Goal: Task Accomplishment & Management: Use online tool/utility

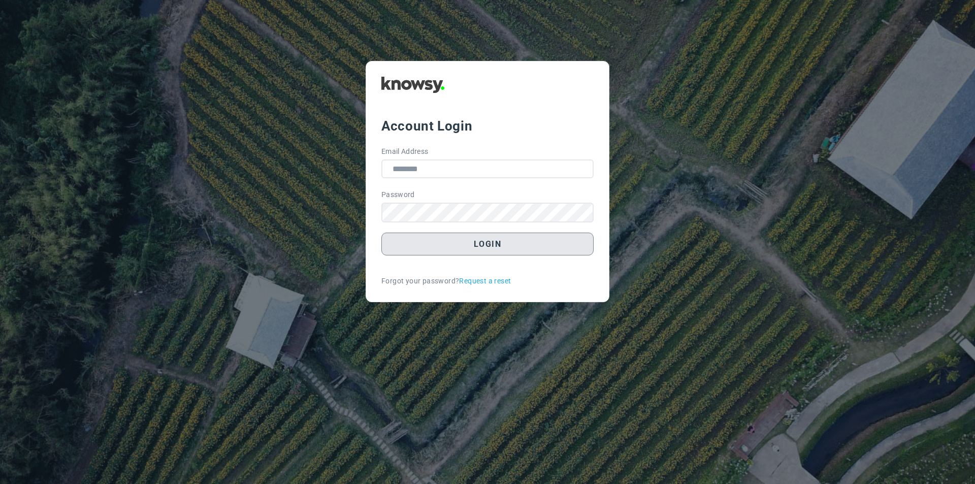
type input "**********"
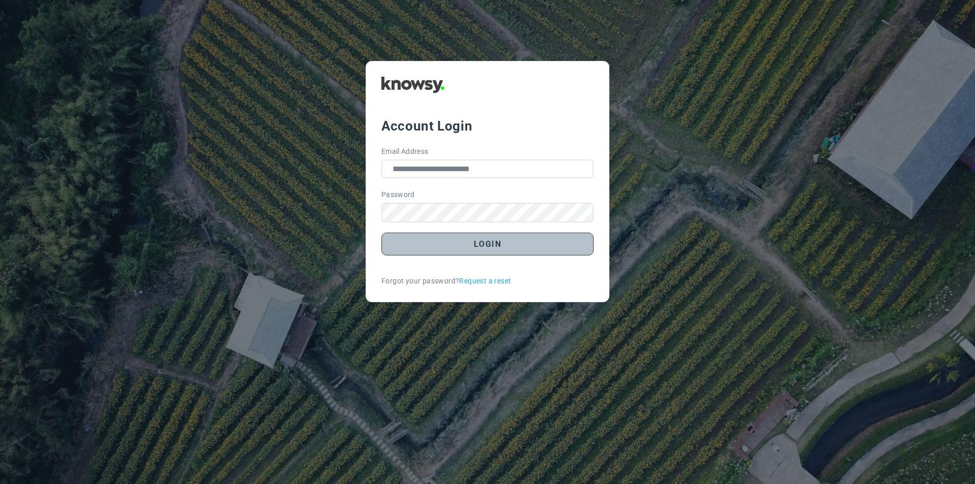
click at [463, 251] on button "Login" at bounding box center [487, 244] width 212 height 23
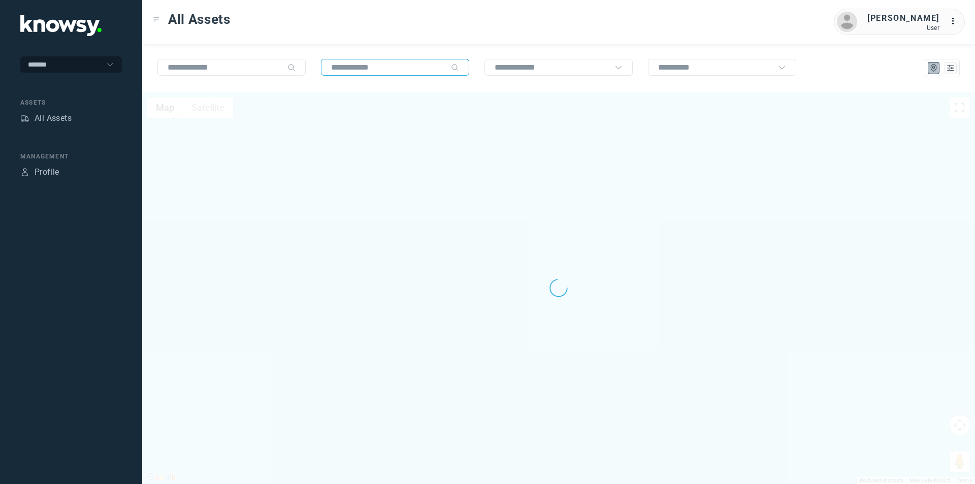
click at [384, 67] on input "text" at bounding box center [389, 67] width 116 height 9
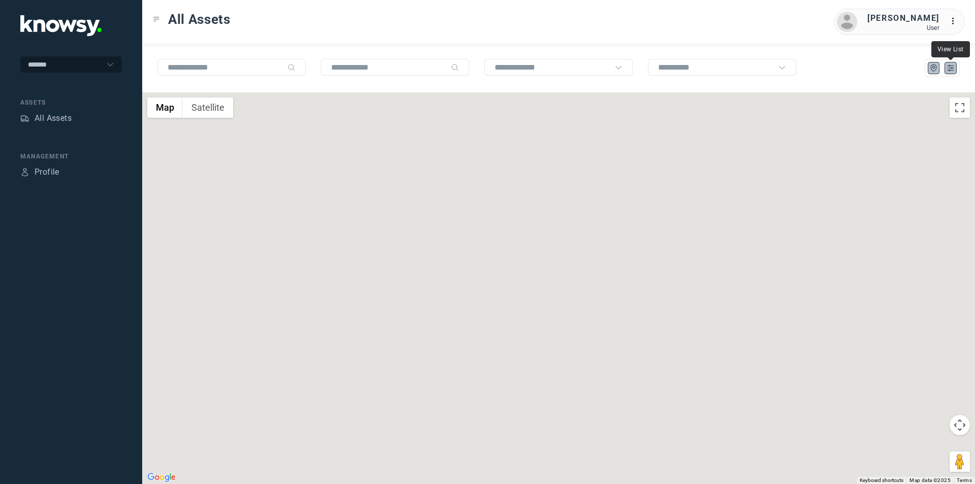
click at [951, 66] on icon "List" at bounding box center [950, 68] width 6 height 6
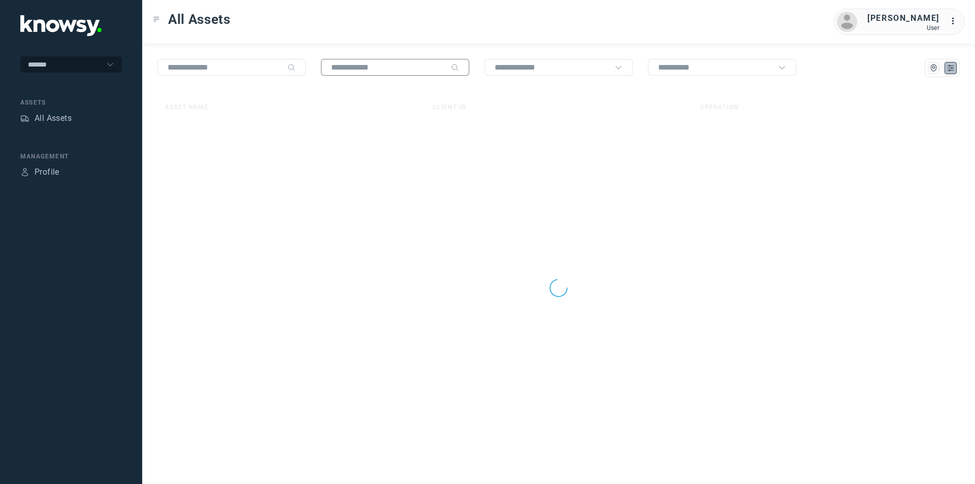
click at [402, 70] on input "text" at bounding box center [389, 67] width 116 height 9
type input "****"
click at [596, 73] on div at bounding box center [558, 67] width 148 height 17
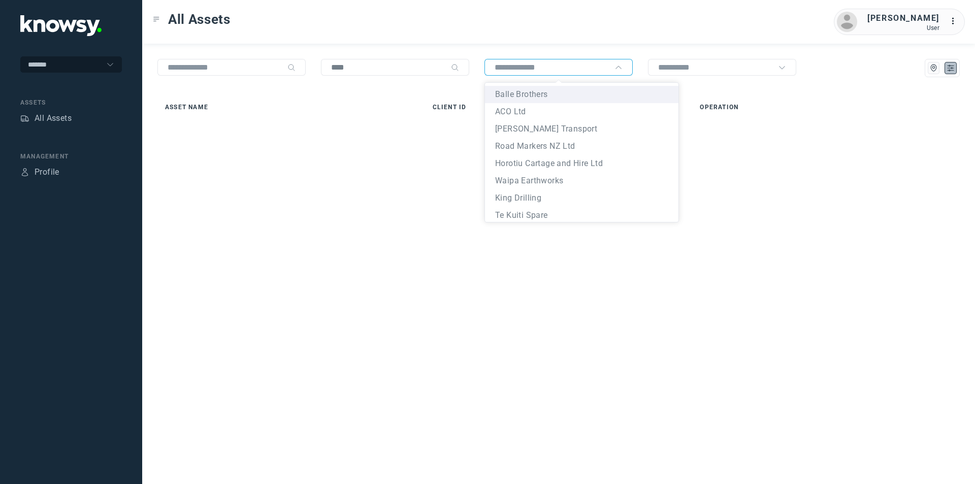
drag, startPoint x: 403, startPoint y: 62, endPoint x: 316, endPoint y: 61, distance: 86.8
click at [316, 61] on div "****" at bounding box center [558, 68] width 802 height 18
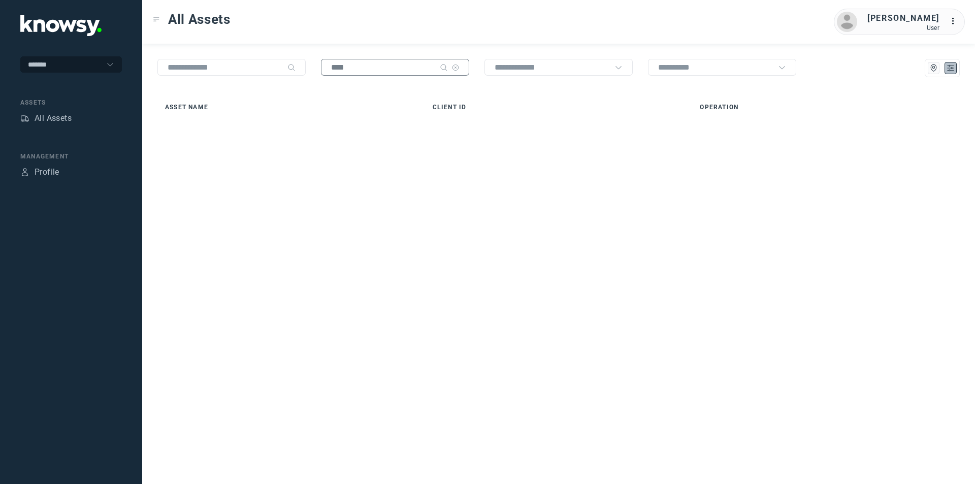
click at [356, 70] on input "****" at bounding box center [383, 67] width 105 height 9
click at [455, 68] on icon at bounding box center [455, 68] width 2 height 2
type input "****"
click at [548, 68] on input "text" at bounding box center [553, 67] width 116 height 9
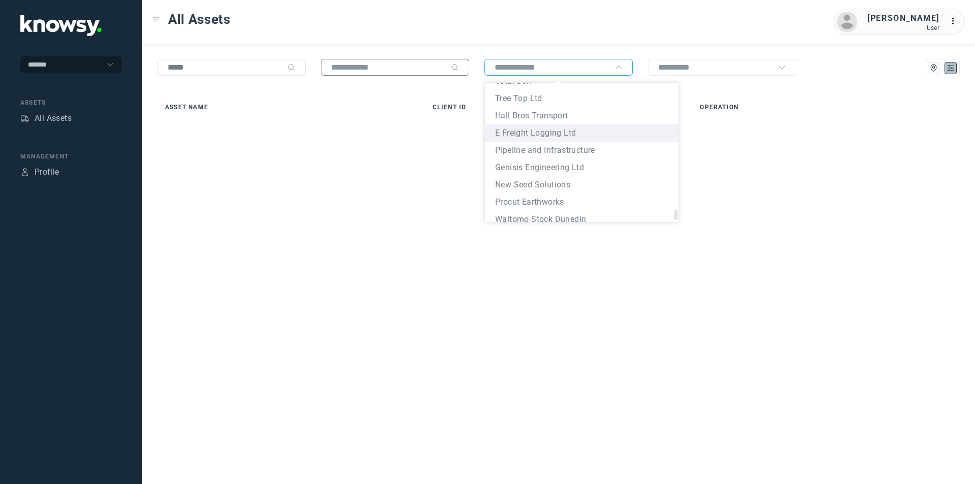
scroll to position [2819, 0]
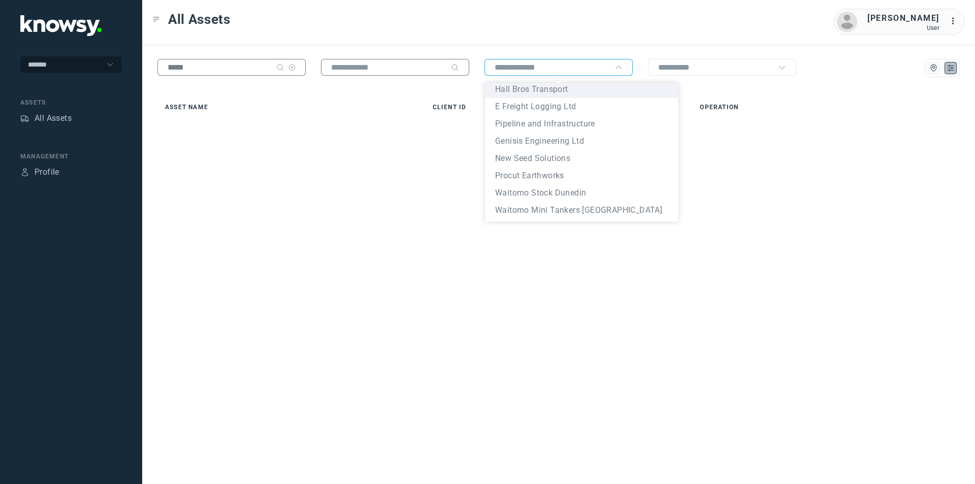
click at [272, 61] on div "****" at bounding box center [231, 67] width 148 height 17
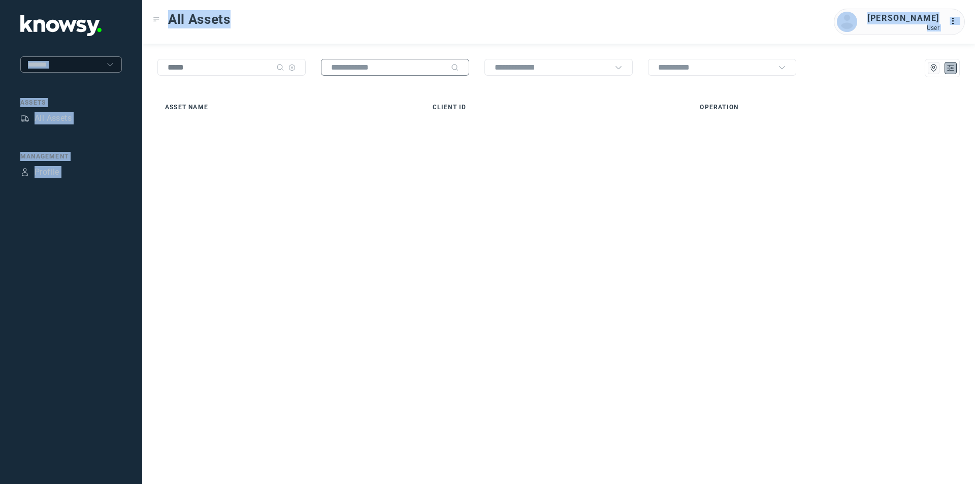
drag, startPoint x: 249, startPoint y: 61, endPoint x: 56, endPoint y: 70, distance: 193.1
click at [57, 73] on div "******* Assets All Assets Management Profile All Assets [PERSON_NAME] User ... …" at bounding box center [487, 242] width 975 height 484
click at [258, 68] on input "****" at bounding box center [226, 67] width 116 height 9
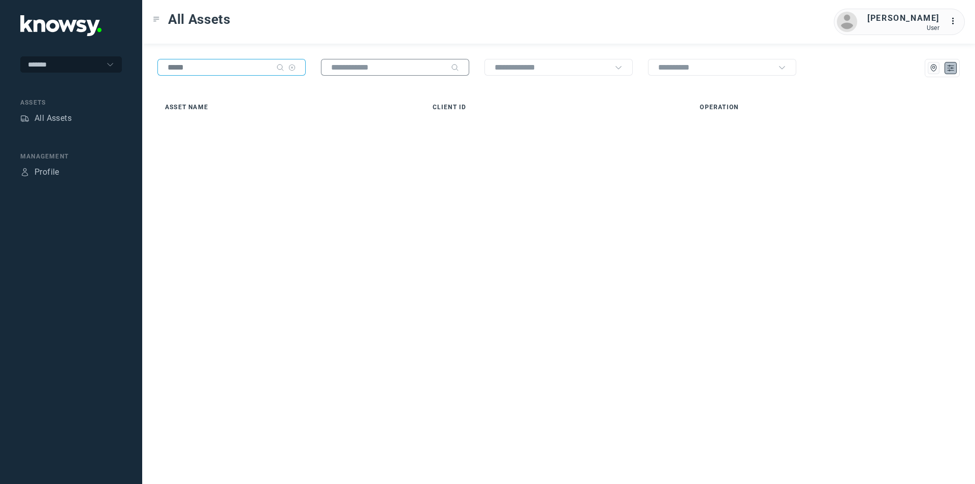
drag, startPoint x: 261, startPoint y: 64, endPoint x: 124, endPoint y: 58, distance: 137.2
click at [124, 58] on div "******* Assets All Assets Management Profile All Assets [PERSON_NAME] User ... …" at bounding box center [487, 242] width 975 height 484
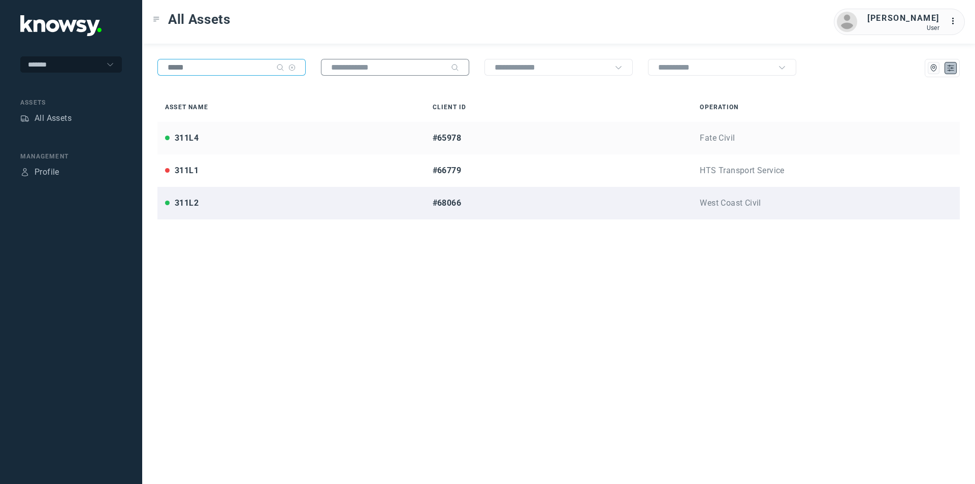
type input "*****"
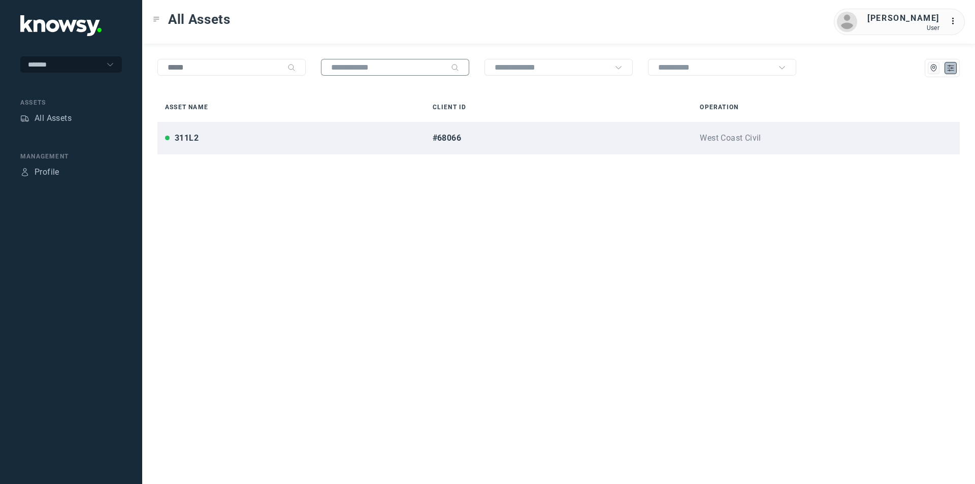
click at [300, 218] on div "Asset Name Client ID Operation 311L2 #68066 West Coast Civil 311L2 #68066, West…" at bounding box center [558, 287] width 833 height 391
click at [542, 134] on div "#68066" at bounding box center [559, 138] width 252 height 12
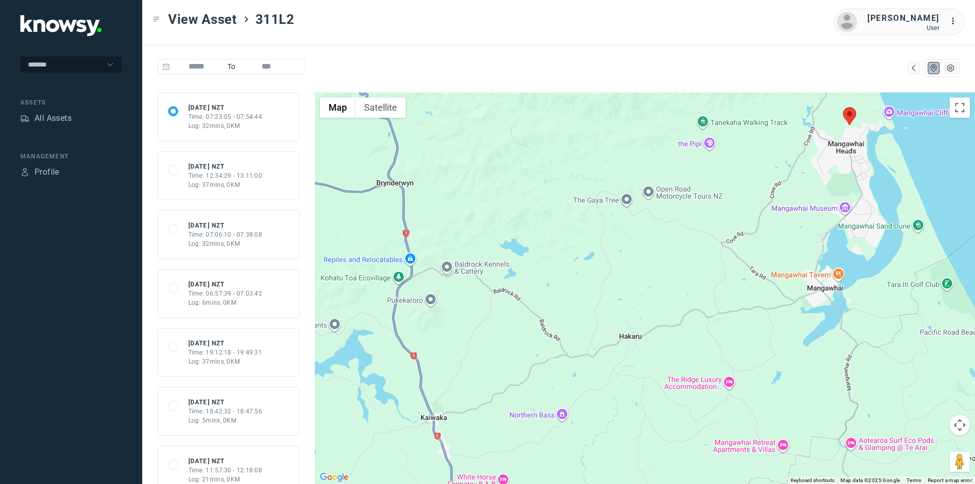
click at [843, 107] on area at bounding box center [843, 107] width 0 height 0
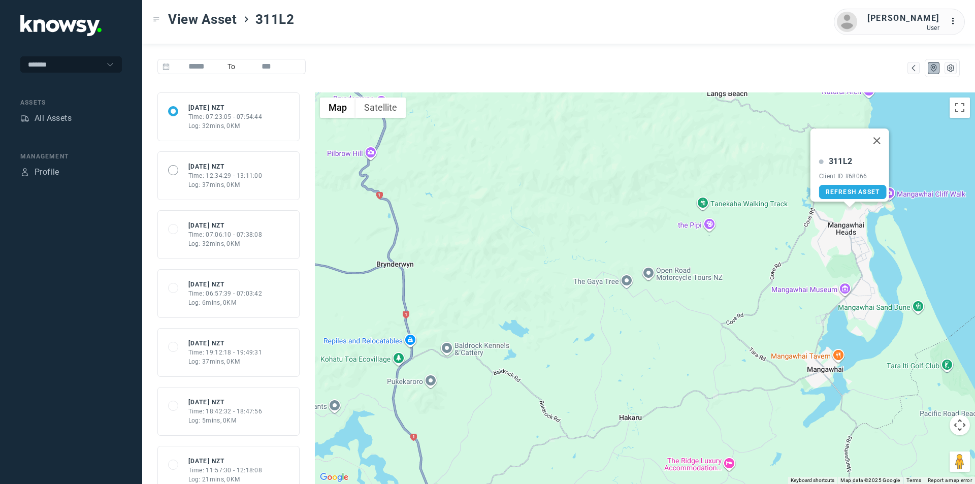
click at [172, 168] on span at bounding box center [173, 170] width 10 height 10
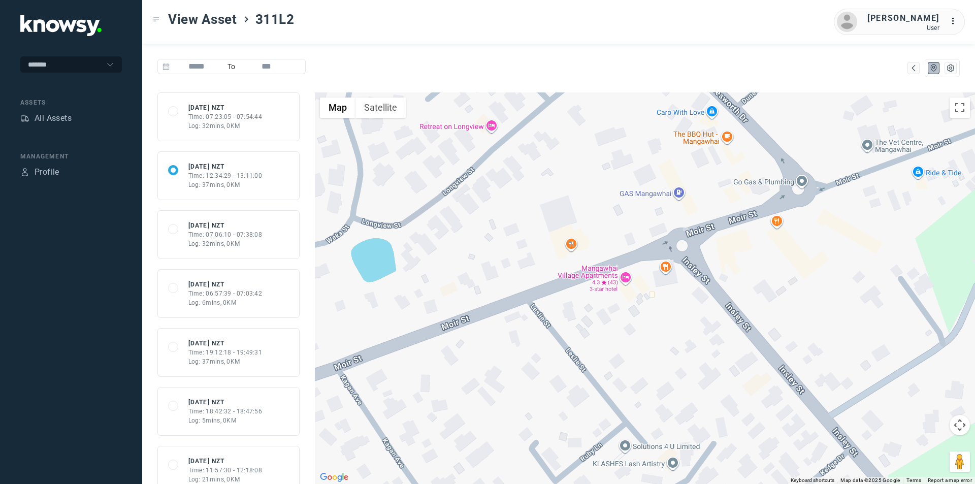
drag, startPoint x: 765, startPoint y: 227, endPoint x: 671, endPoint y: 304, distance: 120.9
click at [671, 304] on div "311L2 Client ID #68066 Refresh Asset" at bounding box center [645, 287] width 660 height 391
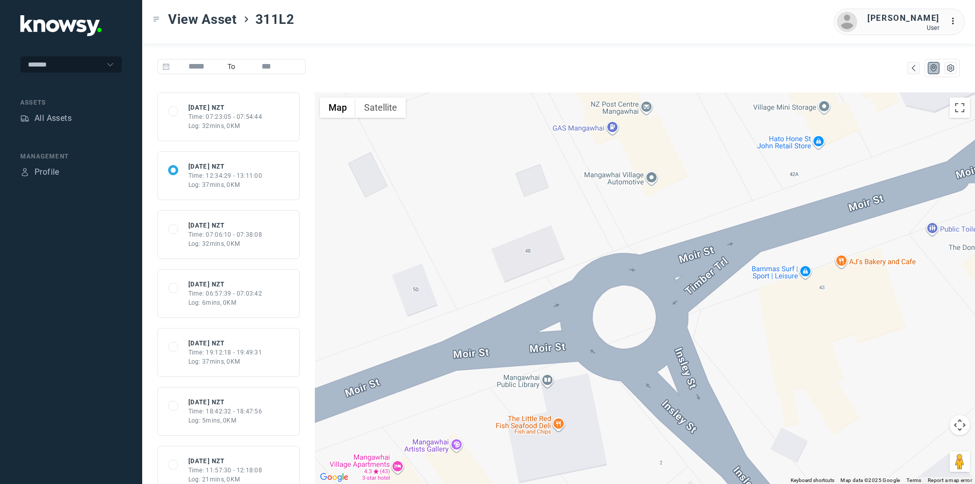
drag, startPoint x: 677, startPoint y: 202, endPoint x: 621, endPoint y: 284, distance: 100.1
click at [621, 284] on div "311L2 Client ID #68066 Refresh Asset" at bounding box center [645, 287] width 660 height 391
click at [647, 220] on div "311L2 Client ID #68066 Refresh Asset" at bounding box center [645, 287] width 660 height 391
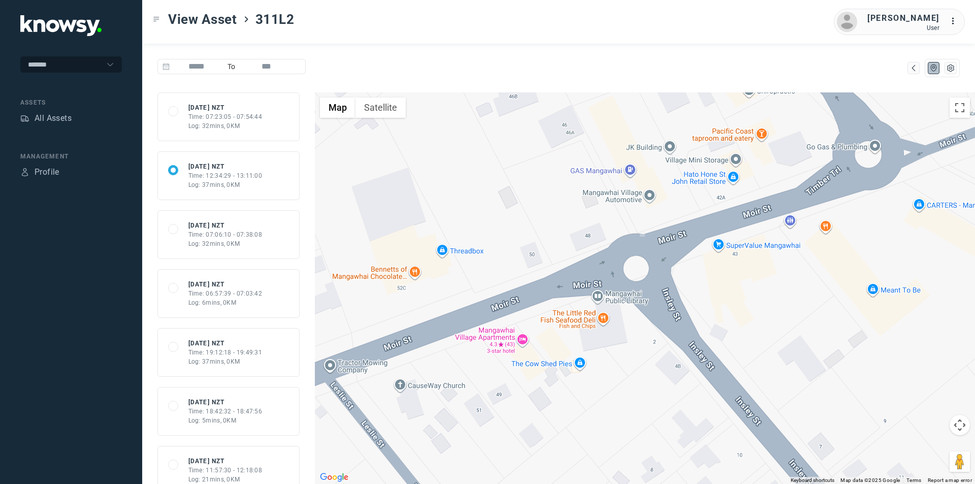
click at [226, 336] on div "68de1822fa8f8ffb4dee8cf2 [DATE] NZT Time: 19:12:18 - 19:49:31 Log: 37mins, 0KM" at bounding box center [228, 352] width 142 height 49
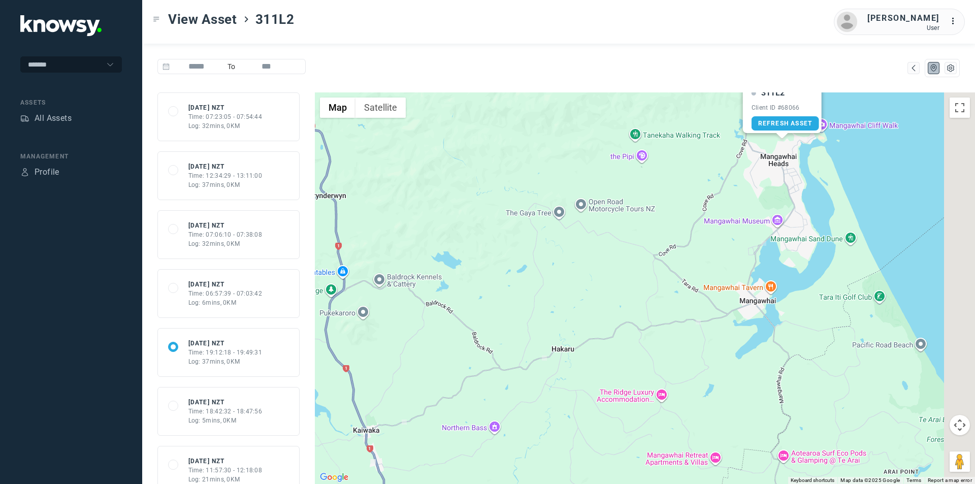
drag, startPoint x: 460, startPoint y: 251, endPoint x: 280, endPoint y: 245, distance: 180.3
click at [279, 246] on div "68e2b7cd47054f223856e219 [DATE] NZT Time: 07:23:05 - 07:54:44 Log: 32mins, 0KM …" at bounding box center [558, 287] width 833 height 391
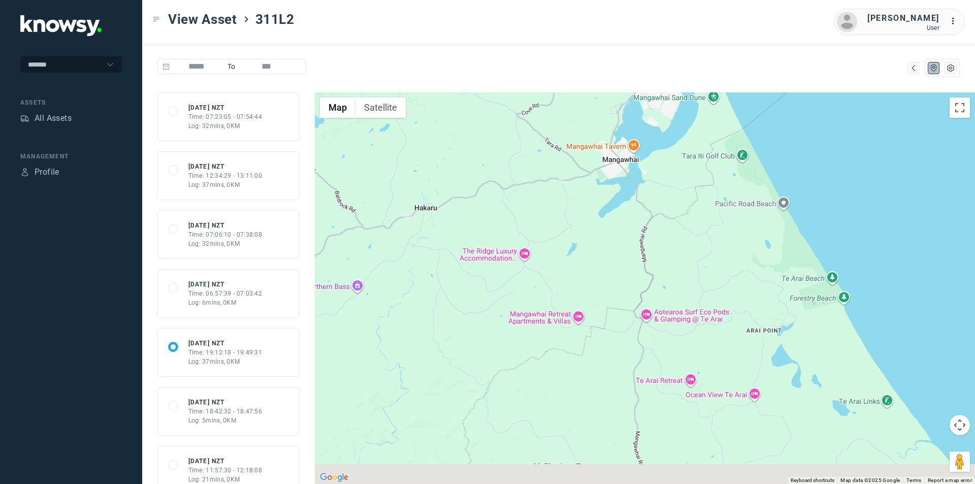
drag, startPoint x: 481, startPoint y: 218, endPoint x: 609, endPoint y: 134, distance: 153.2
click at [609, 134] on div "311L2 Client ID #68066 Refresh Asset" at bounding box center [645, 287] width 660 height 391
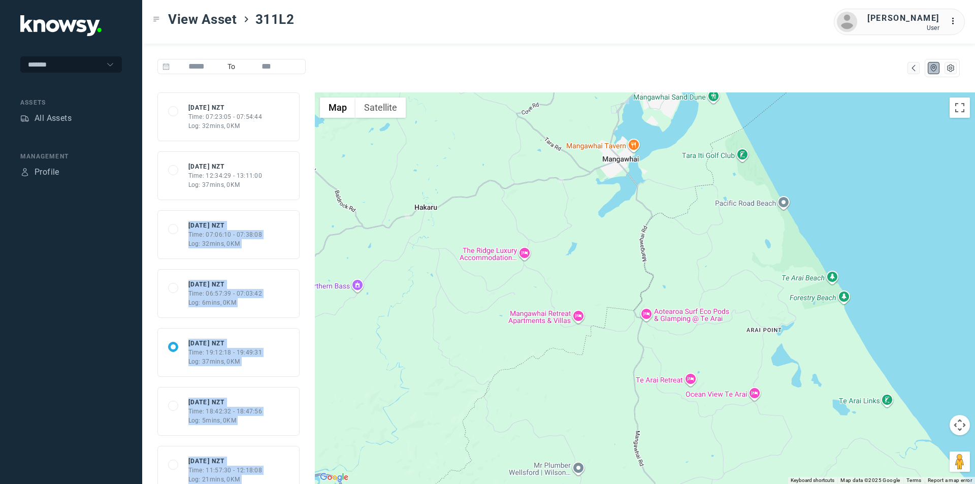
drag, startPoint x: 303, startPoint y: 204, endPoint x: 506, endPoint y: 152, distance: 209.1
click at [506, 152] on div "68e2b7cd47054f223856e219 [DATE] NZT Time: 07:23:05 - 07:54:44 Log: 32mins, 0KM …" at bounding box center [558, 287] width 833 height 391
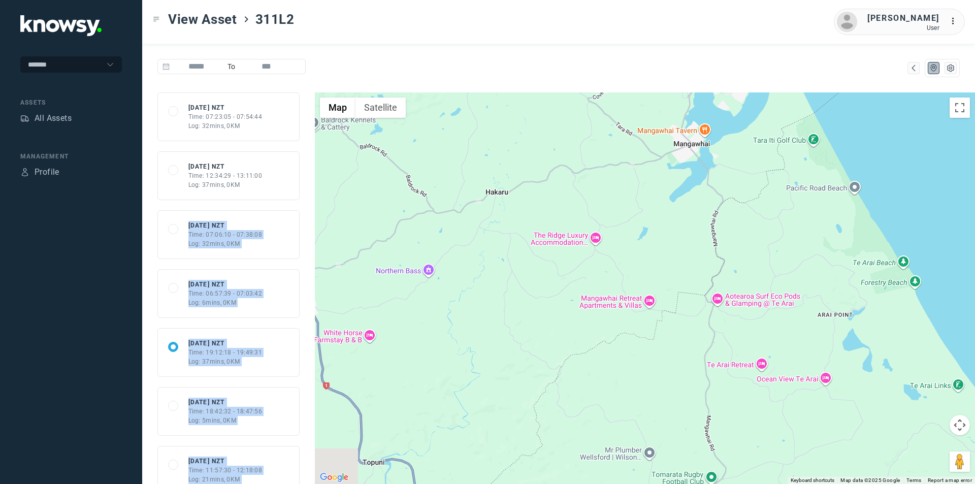
drag, startPoint x: 458, startPoint y: 176, endPoint x: 625, endPoint y: 116, distance: 176.8
click at [623, 117] on div "311L2 Client ID #68066 Refresh Asset" at bounding box center [645, 287] width 660 height 391
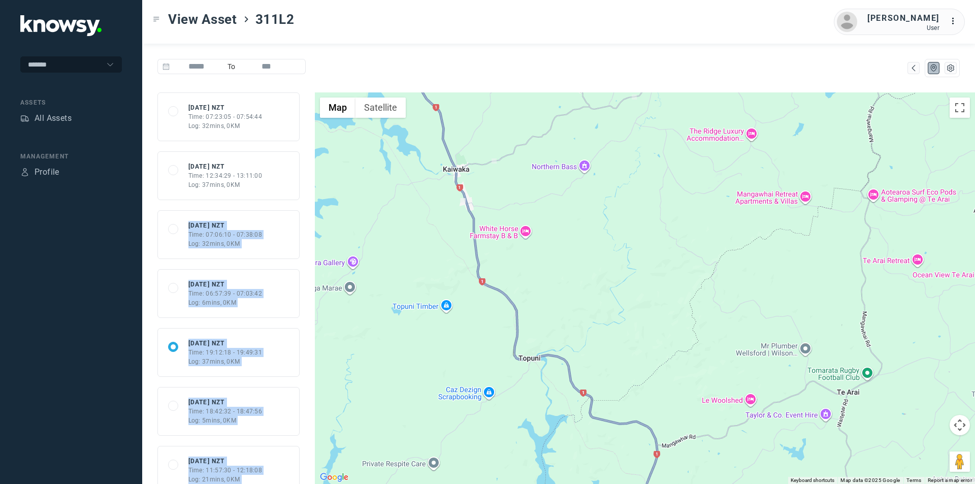
drag, startPoint x: 458, startPoint y: 203, endPoint x: 470, endPoint y: 162, distance: 41.8
click at [470, 162] on div "311L2 Client ID #68066 Refresh Asset" at bounding box center [645, 287] width 660 height 391
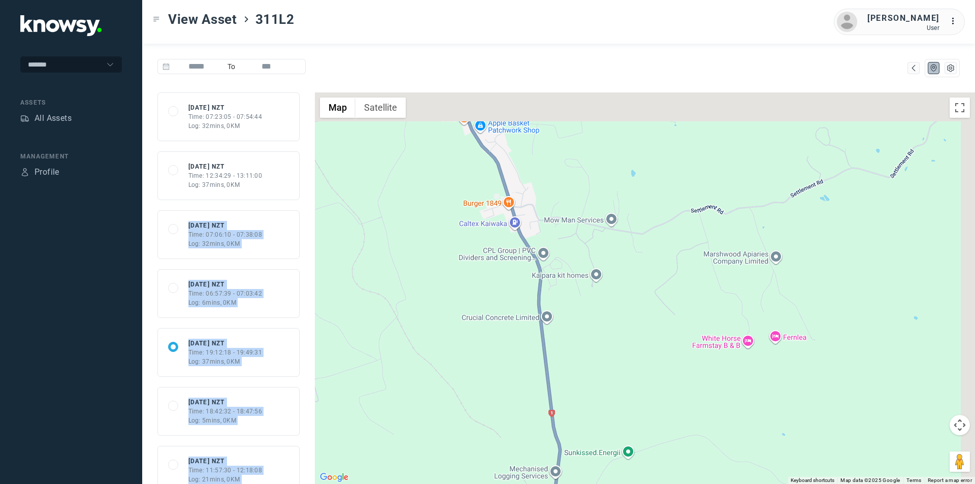
drag, startPoint x: 510, startPoint y: 195, endPoint x: 478, endPoint y: 257, distance: 69.3
click at [478, 257] on div "311L2 Client ID #68066 Refresh Asset" at bounding box center [645, 287] width 660 height 391
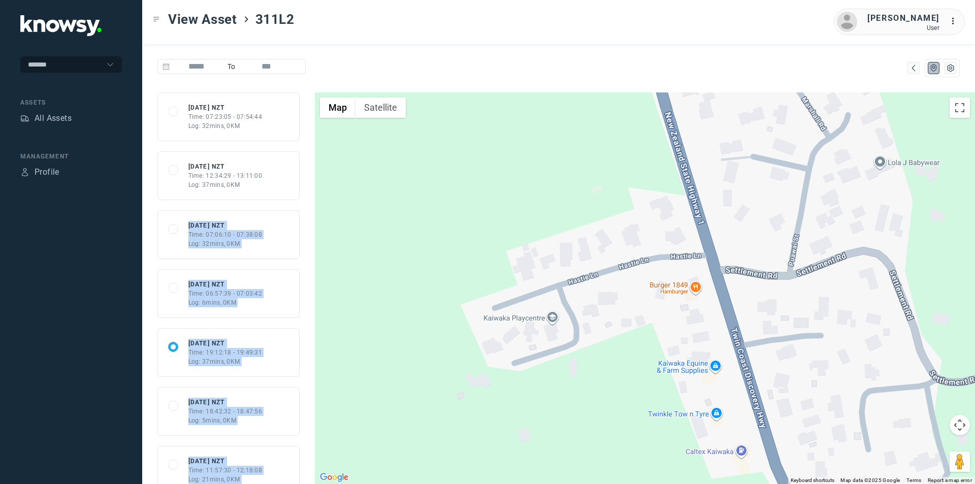
drag, startPoint x: 638, startPoint y: 224, endPoint x: 627, endPoint y: 230, distance: 12.5
click at [627, 230] on div "311L2 Client ID #68066 Refresh Asset" at bounding box center [645, 287] width 660 height 391
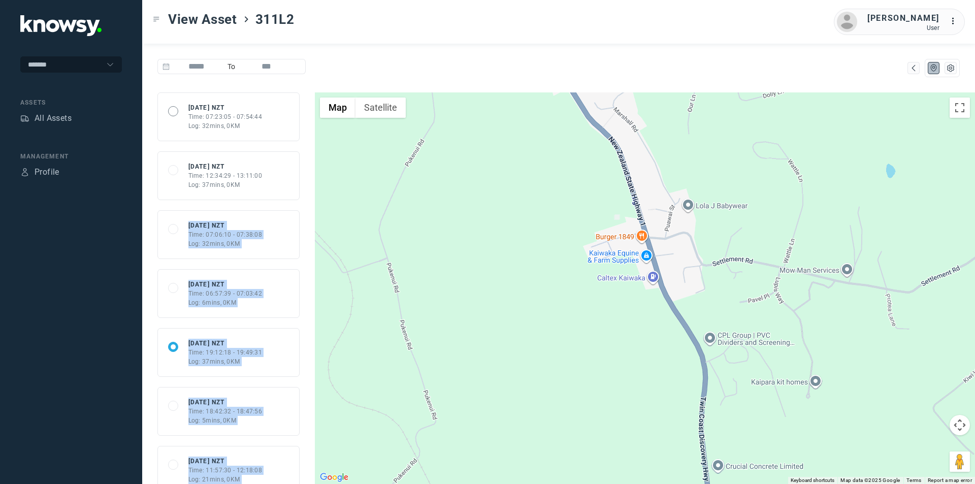
click at [175, 110] on span at bounding box center [173, 111] width 10 height 10
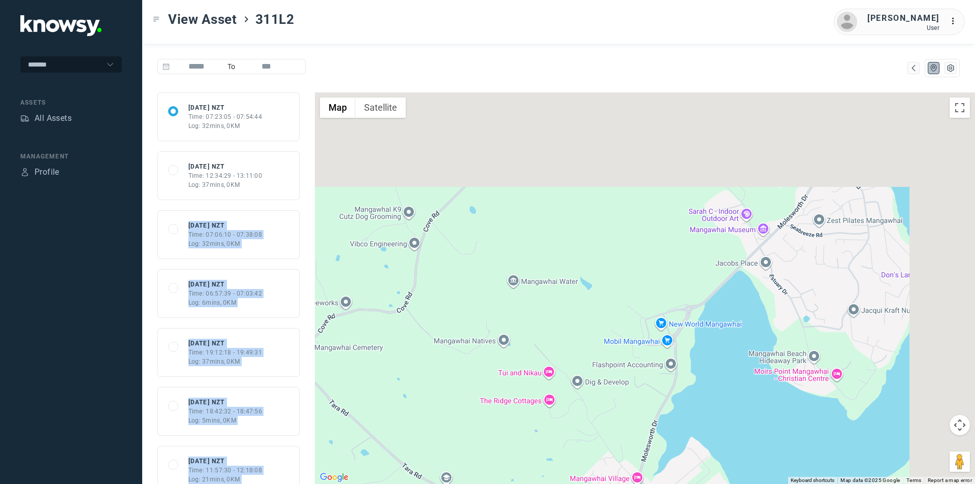
drag, startPoint x: 913, startPoint y: 114, endPoint x: 647, endPoint y: 419, distance: 404.5
click at [647, 418] on div "311L2 Client ID #68066 Refresh Asset" at bounding box center [645, 287] width 660 height 391
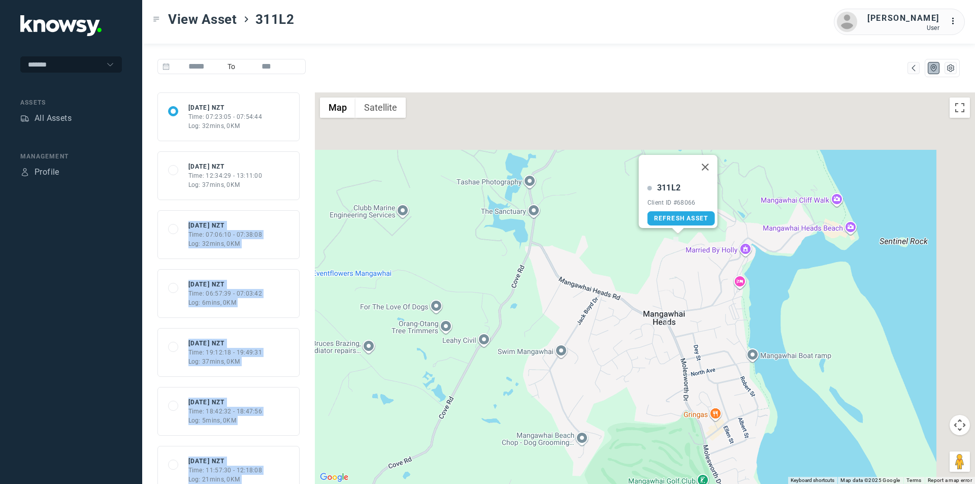
drag, startPoint x: 800, startPoint y: 200, endPoint x: 661, endPoint y: 401, distance: 244.2
click at [661, 401] on div "311L2 Client ID #68066 Refresh Asset" at bounding box center [645, 287] width 660 height 391
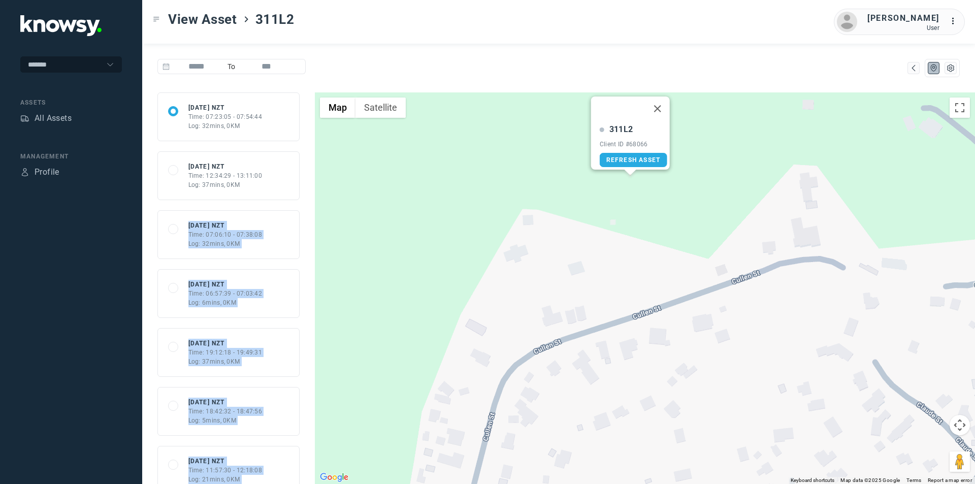
drag, startPoint x: 652, startPoint y: 322, endPoint x: 600, endPoint y: 131, distance: 198.4
click at [600, 131] on div "311L2 Client ID #68066 Refresh Asset" at bounding box center [645, 287] width 660 height 391
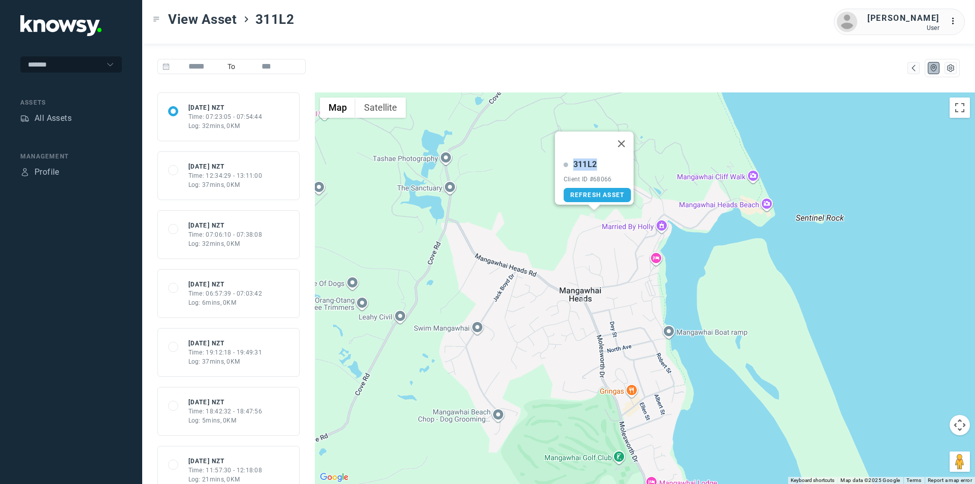
drag, startPoint x: 592, startPoint y: 156, endPoint x: 568, endPoint y: 157, distance: 23.9
click at [573, 158] on div "311L2" at bounding box center [585, 164] width 24 height 12
copy div "311L2"
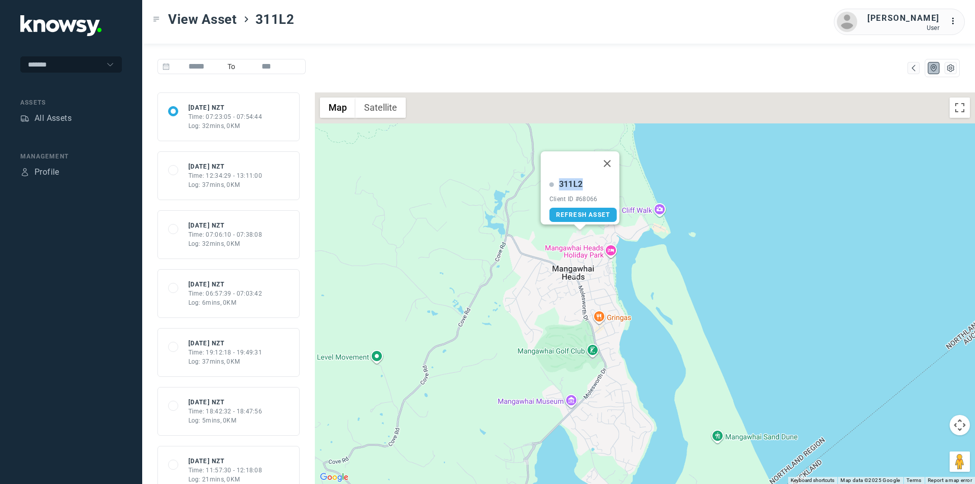
drag, startPoint x: 572, startPoint y: 190, endPoint x: 574, endPoint y: 250, distance: 59.9
click at [574, 250] on div "311L2 Client ID #68066 Refresh Asset" at bounding box center [645, 287] width 660 height 391
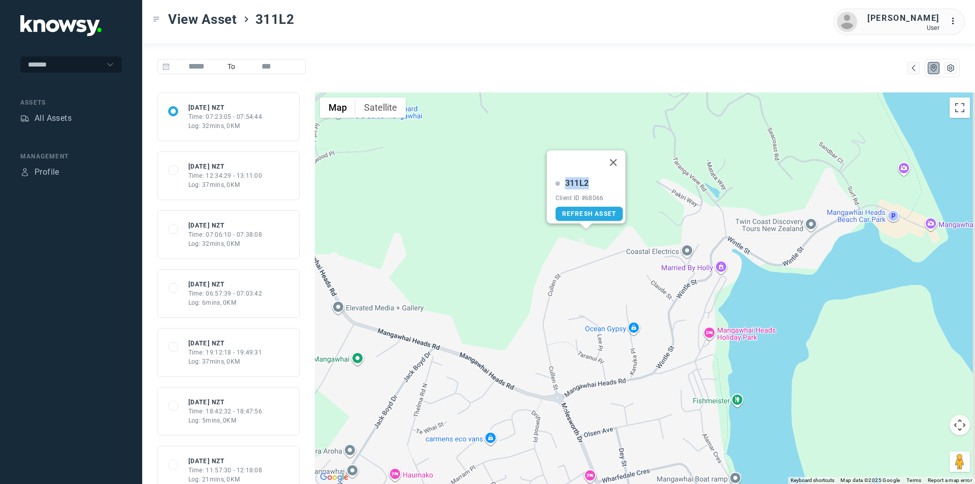
drag, startPoint x: 574, startPoint y: 233, endPoint x: 567, endPoint y: 265, distance: 32.3
click at [565, 279] on div "311L2 Client ID #68066 Refresh Asset" at bounding box center [645, 287] width 660 height 391
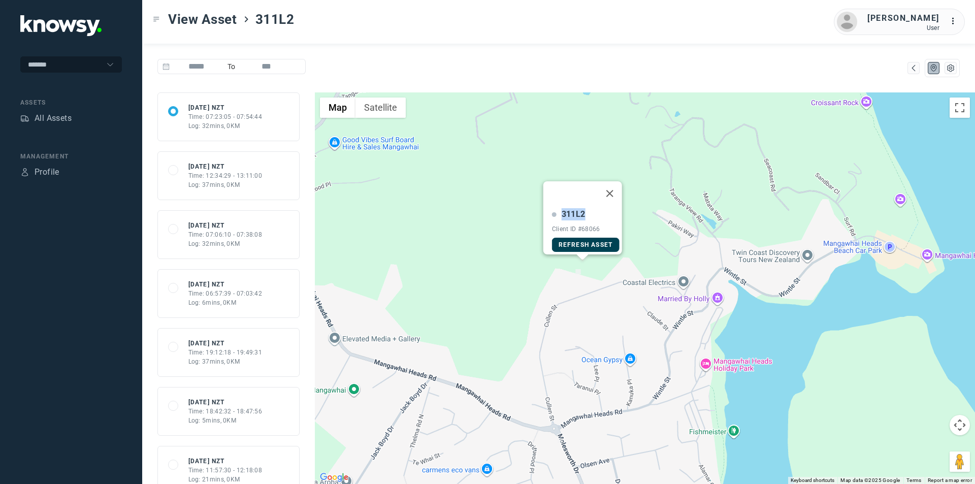
click at [575, 243] on link "Refresh Asset" at bounding box center [586, 245] width 68 height 14
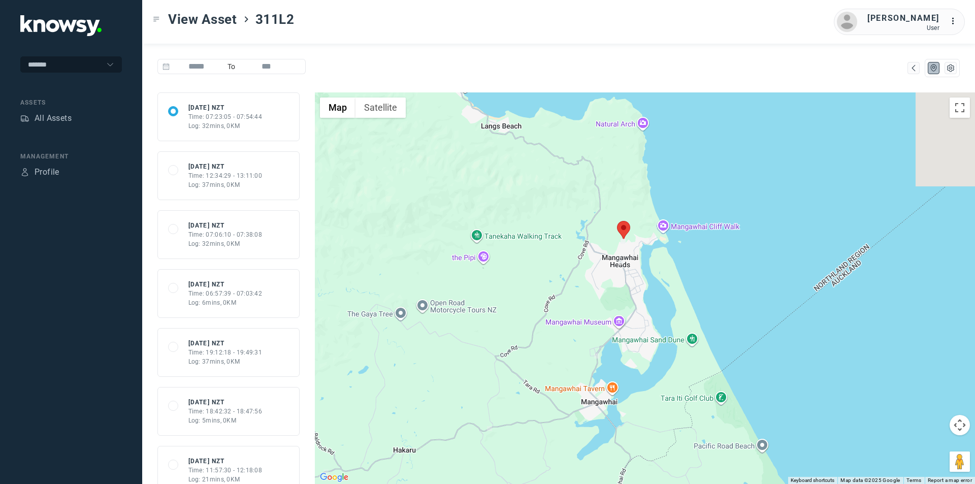
drag, startPoint x: 739, startPoint y: 202, endPoint x: 502, endPoint y: 325, distance: 267.0
click at [502, 325] on div at bounding box center [645, 287] width 660 height 391
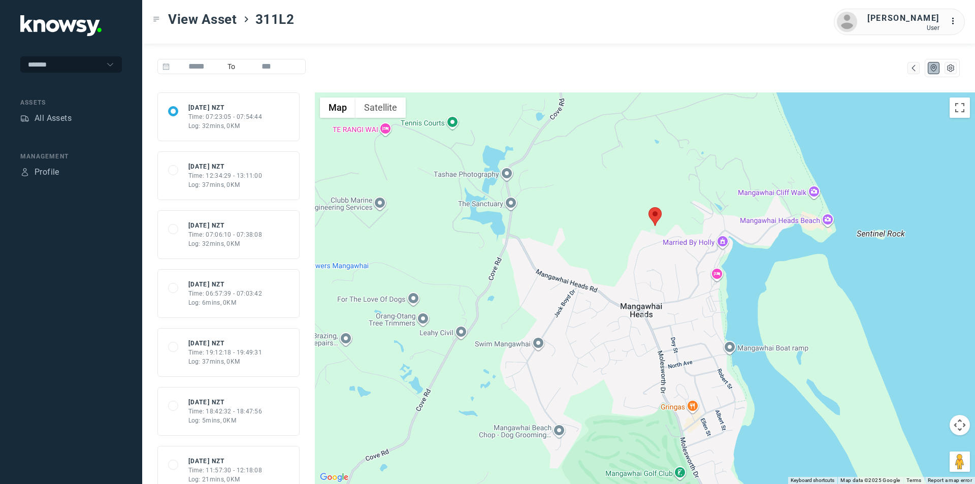
drag, startPoint x: 715, startPoint y: 257, endPoint x: 591, endPoint y: 432, distance: 213.7
click at [591, 432] on div at bounding box center [645, 287] width 660 height 391
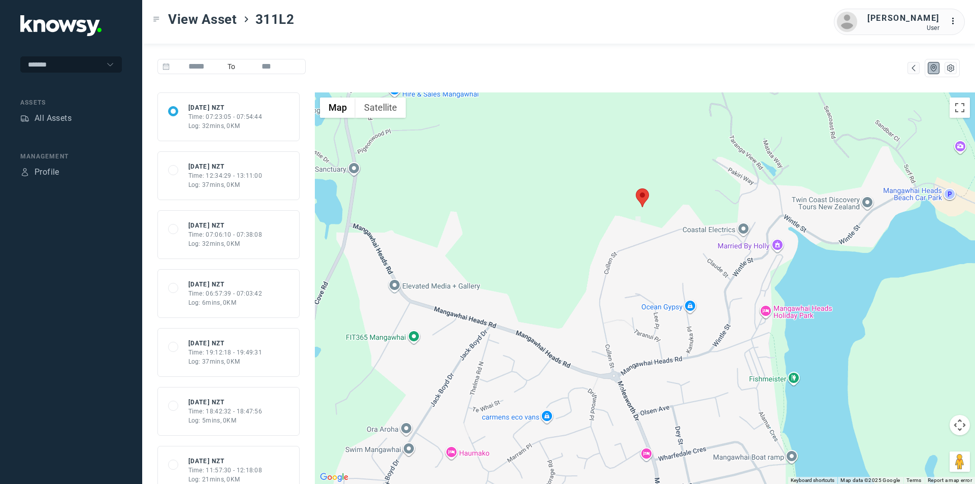
drag, startPoint x: 616, startPoint y: 253, endPoint x: 547, endPoint y: 389, distance: 152.4
click at [547, 389] on div at bounding box center [645, 287] width 660 height 391
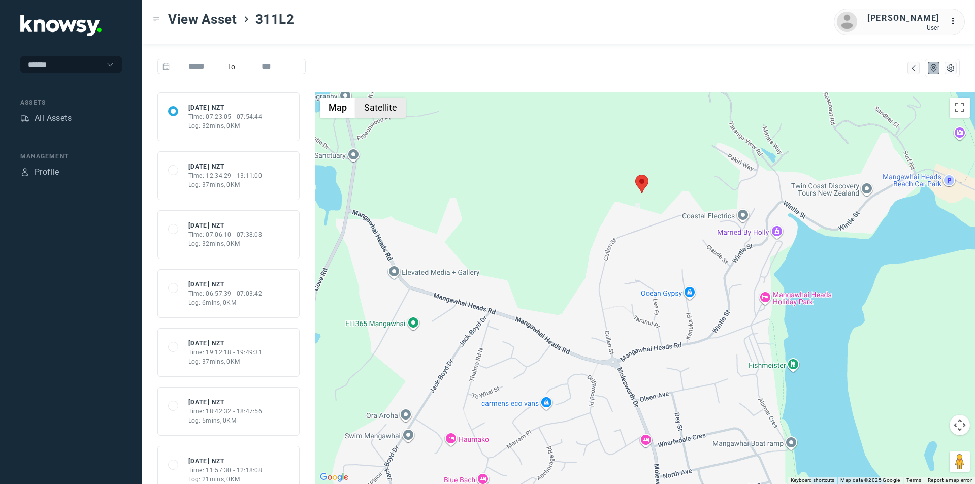
click at [373, 107] on button "Satellite" at bounding box center [380, 107] width 50 height 20
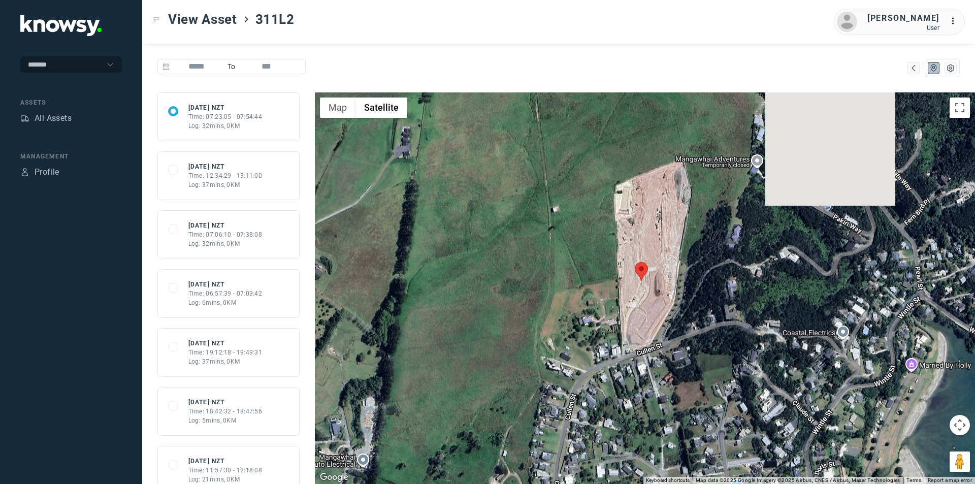
drag, startPoint x: 677, startPoint y: 188, endPoint x: 635, endPoint y: 358, distance: 175.4
click at [635, 358] on div at bounding box center [645, 287] width 660 height 391
